Goal: Information Seeking & Learning: Learn about a topic

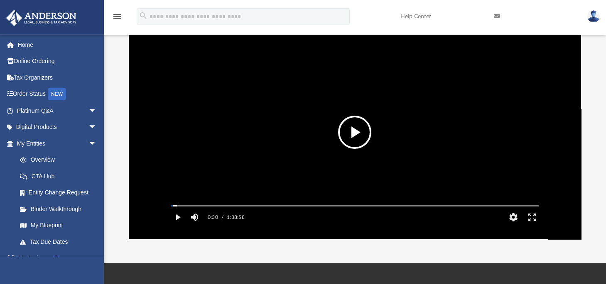
scroll to position [183, 446]
click at [178, 226] on button "Play" at bounding box center [178, 217] width 19 height 17
click at [180, 226] on button "Pause" at bounding box center [178, 217] width 19 height 17
click at [180, 226] on button "Play" at bounding box center [178, 217] width 19 height 17
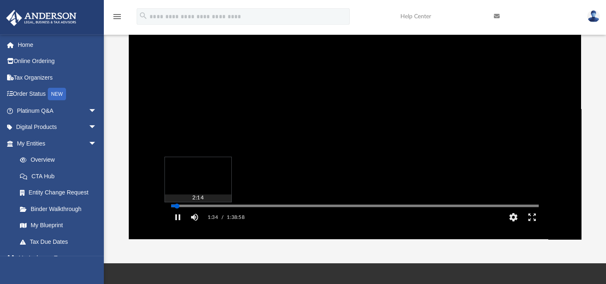
click at [179, 218] on div "Autoplay Disabled Speed Normal Quality Auto Subtitles/CC Off Audio Autoplay Dis…" at bounding box center [355, 132] width 452 height 214
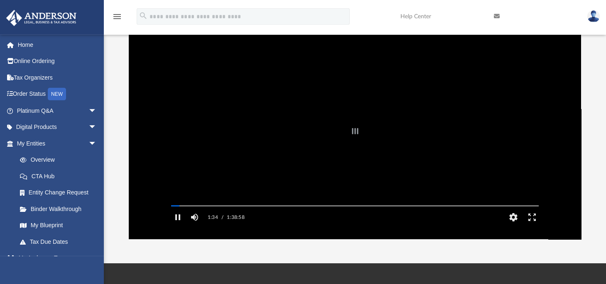
click at [264, 150] on div "File preview" at bounding box center [355, 132] width 452 height 214
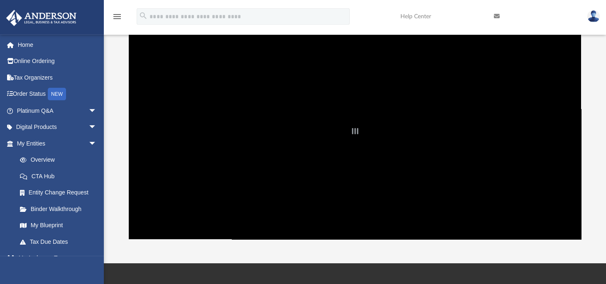
click at [290, 152] on div "File preview" at bounding box center [355, 132] width 452 height 214
click at [498, 125] on div "File preview" at bounding box center [355, 132] width 452 height 214
click at [88, 113] on span "arrow_drop_down" at bounding box center [96, 111] width 17 height 17
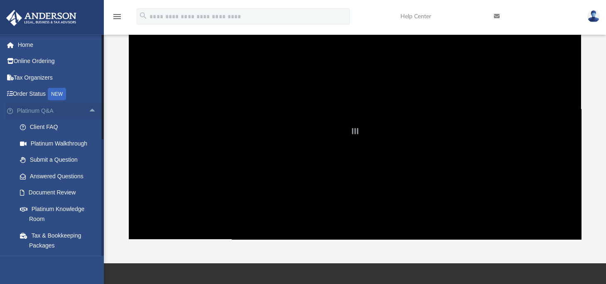
click at [88, 113] on span "arrow_drop_up" at bounding box center [96, 111] width 17 height 17
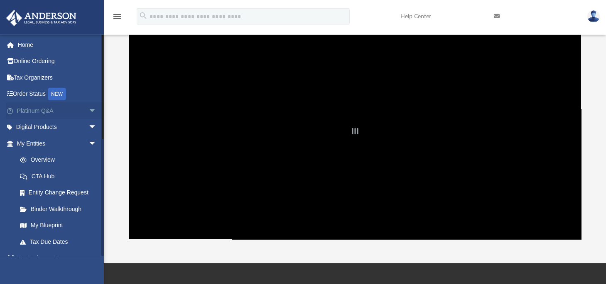
click at [88, 113] on span "arrow_drop_down" at bounding box center [96, 111] width 17 height 17
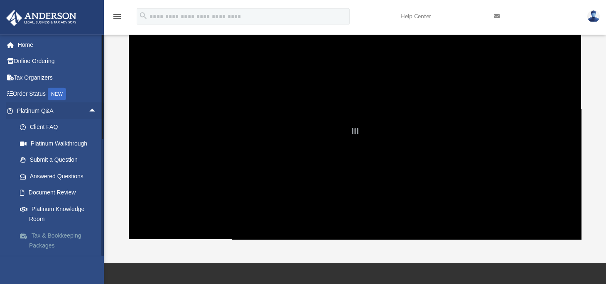
click at [65, 239] on link "Tax & Bookkeeping Packages" at bounding box center [61, 241] width 98 height 27
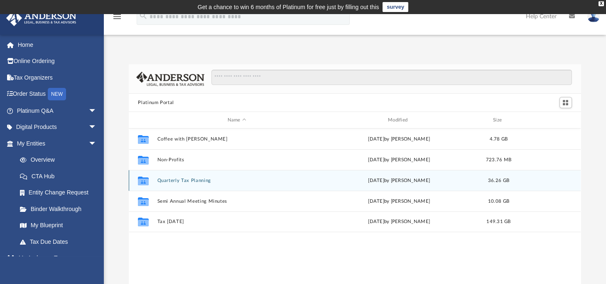
scroll to position [183, 446]
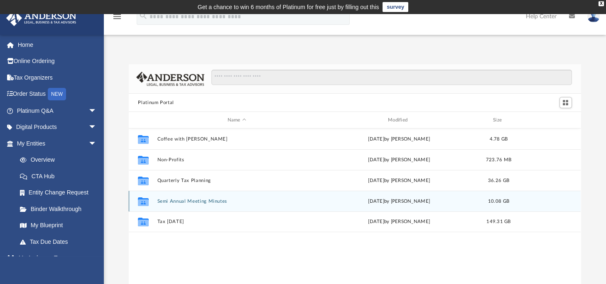
click at [245, 204] on button "Semi Annual Meeting Minutes" at bounding box center [236, 201] width 159 height 5
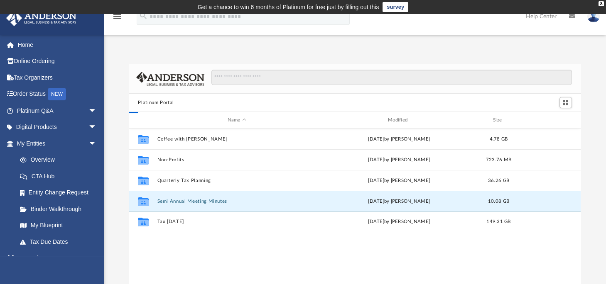
click at [245, 204] on button "Semi Annual Meeting Minutes" at bounding box center [236, 201] width 159 height 5
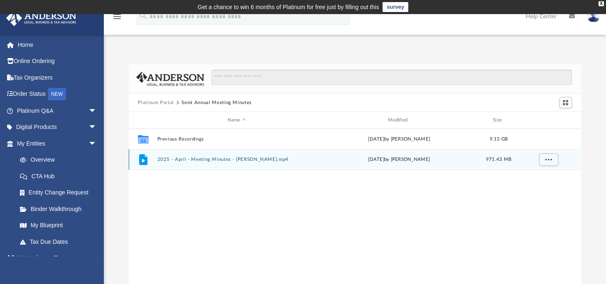
click at [245, 156] on div "File 2025 - April - Meeting Minutes - [PERSON_NAME].mp4 [DATE] by [PERSON_NAME]…" at bounding box center [355, 160] width 452 height 21
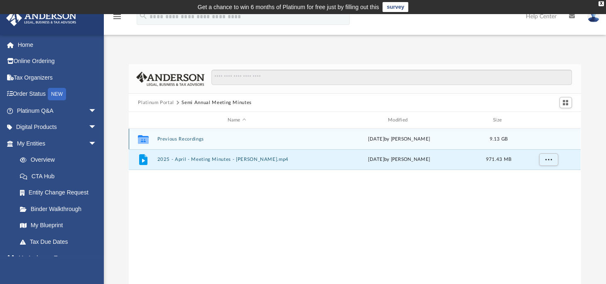
click at [229, 143] on div "Collaborated Folder Previous Recordings [DATE] by [PERSON_NAME] 9.13 GB" at bounding box center [355, 139] width 452 height 21
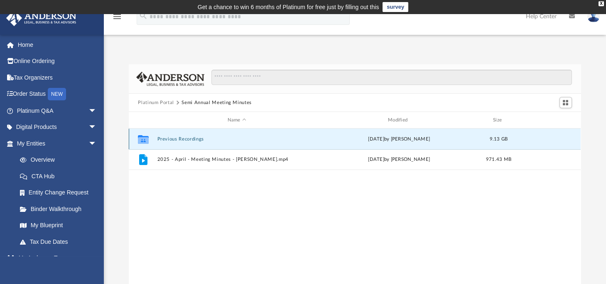
click at [229, 143] on div "Collaborated Folder Previous Recordings [DATE] by [PERSON_NAME] 9.13 GB" at bounding box center [355, 139] width 452 height 21
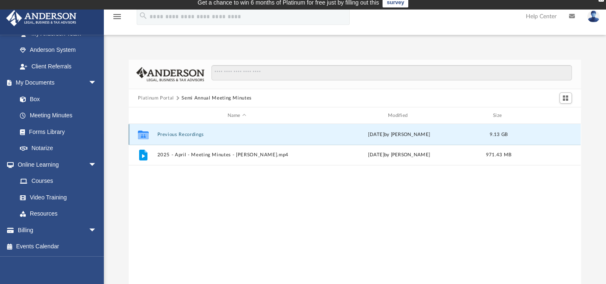
scroll to position [0, 0]
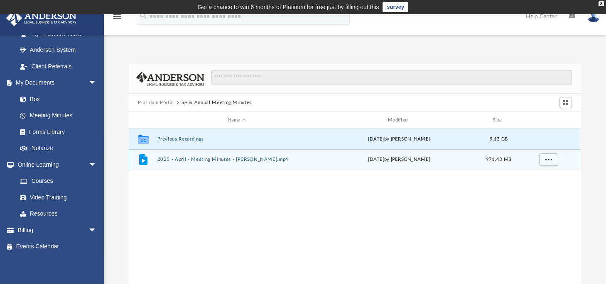
click at [157, 157] on div "File 2025 - April - Meeting Minutes - [PERSON_NAME].mp4 [DATE] by [PERSON_NAME]…" at bounding box center [355, 160] width 452 height 21
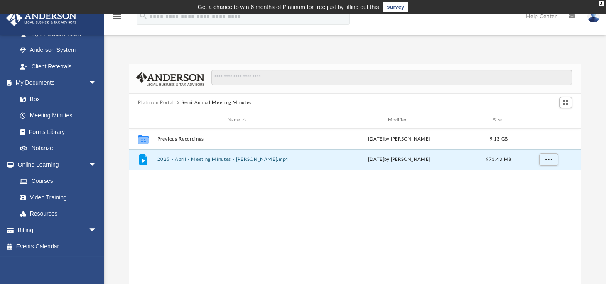
click at [155, 157] on div "File 2025 - April - Meeting Minutes - [PERSON_NAME].mp4 [DATE] by [PERSON_NAME]…" at bounding box center [355, 160] width 452 height 21
